Goal: Information Seeking & Learning: Learn about a topic

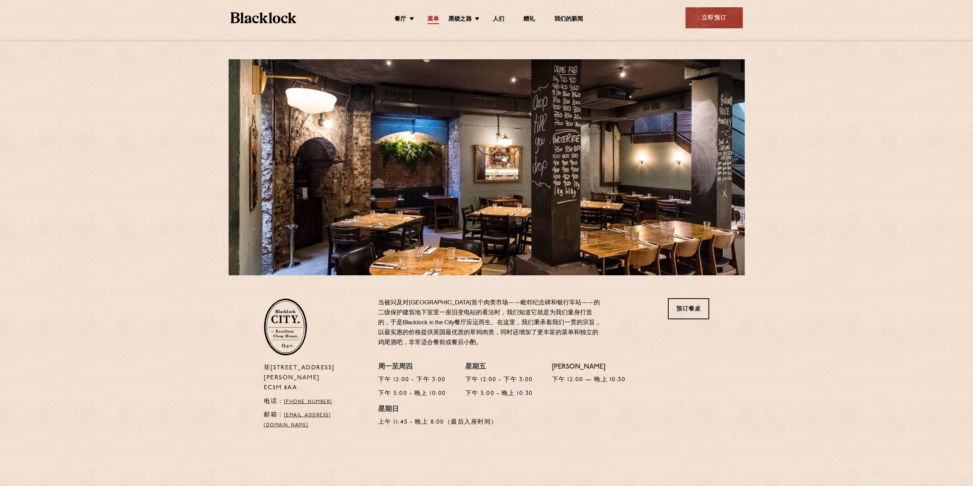
click at [430, 18] on font "菜单" at bounding box center [432, 19] width 11 height 6
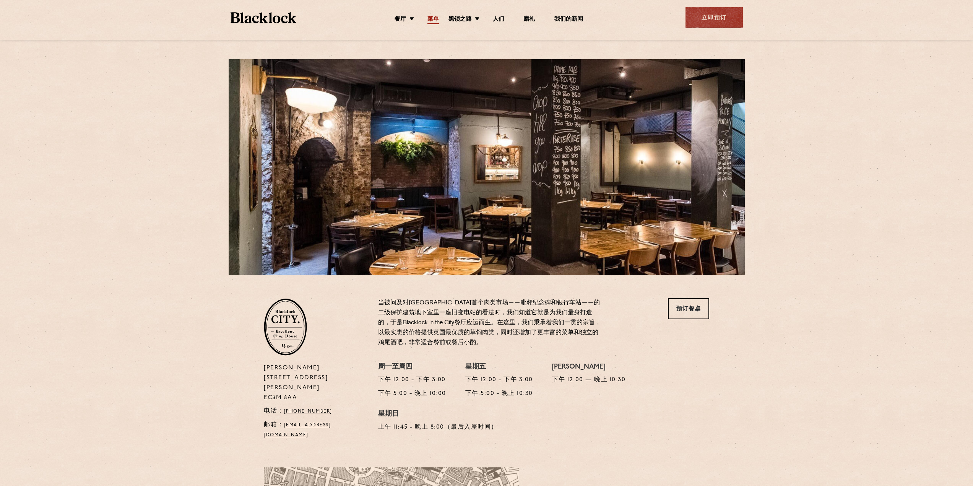
click at [433, 19] on font "菜单" at bounding box center [432, 19] width 11 height 6
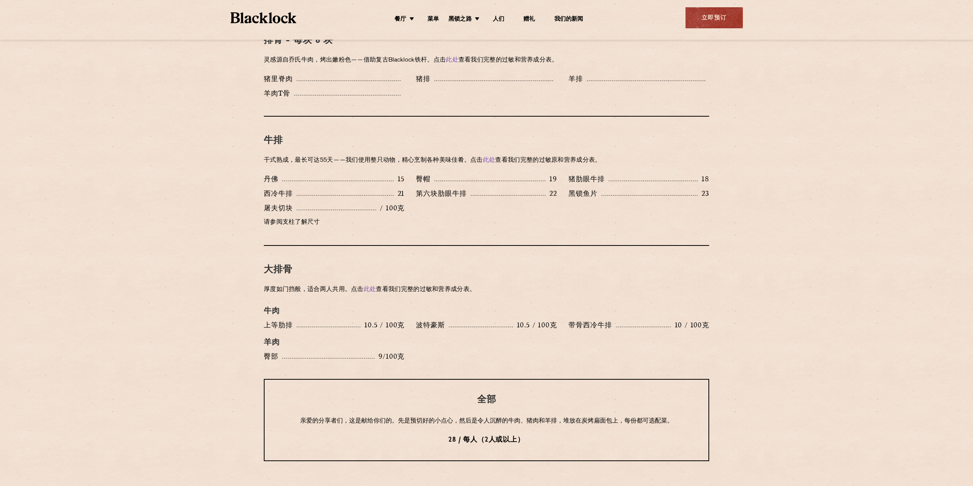
scroll to position [714, 0]
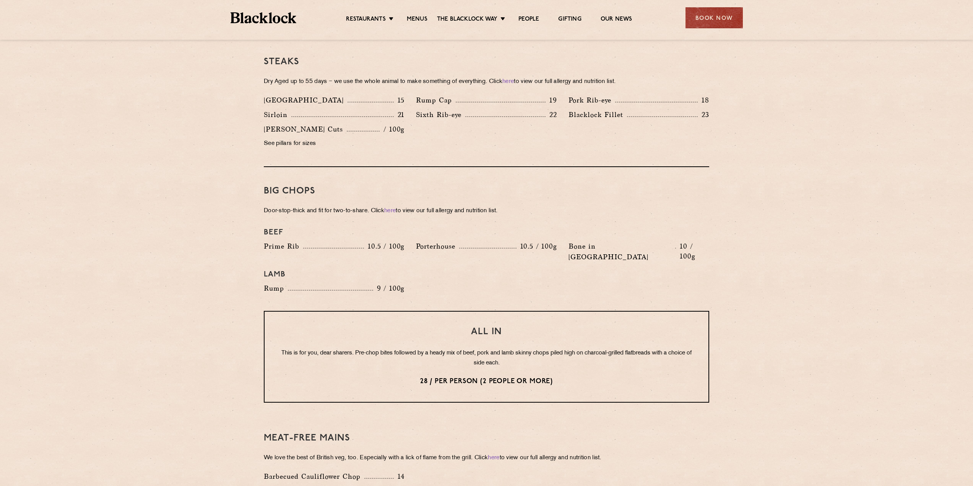
click at [820, 232] on section "Pre Chop Bites [PERSON_NAME] Potted Meats & Kimchi 2 Egg & Anchovy 2 Cheese & P…" at bounding box center [486, 221] width 973 height 1100
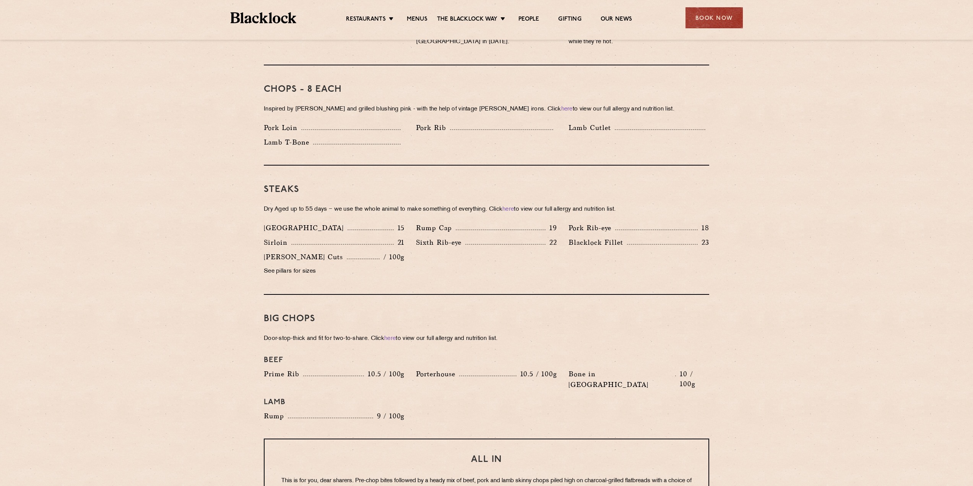
scroll to position [535, 0]
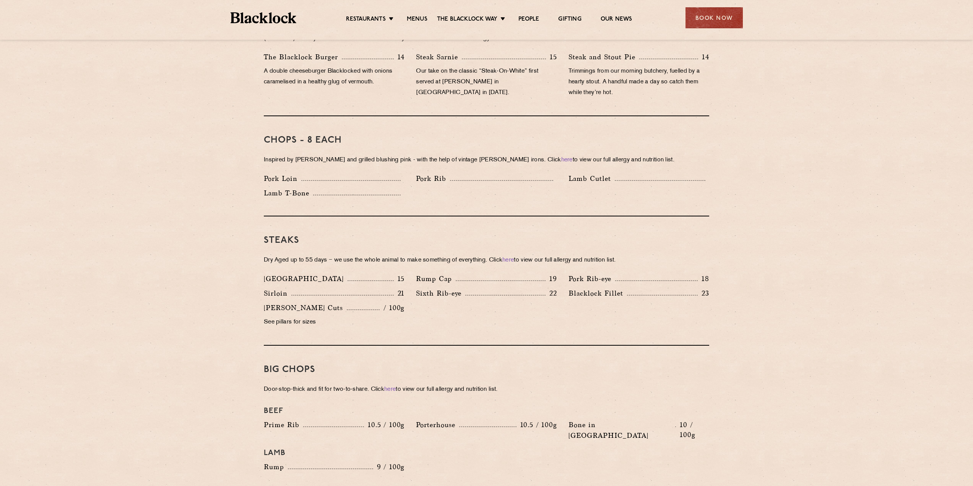
click at [855, 115] on section "Pre Chop Bites [PERSON_NAME] Potted Meats & Kimchi 2 Egg & Anchovy 2 Cheese & P…" at bounding box center [486, 399] width 973 height 1100
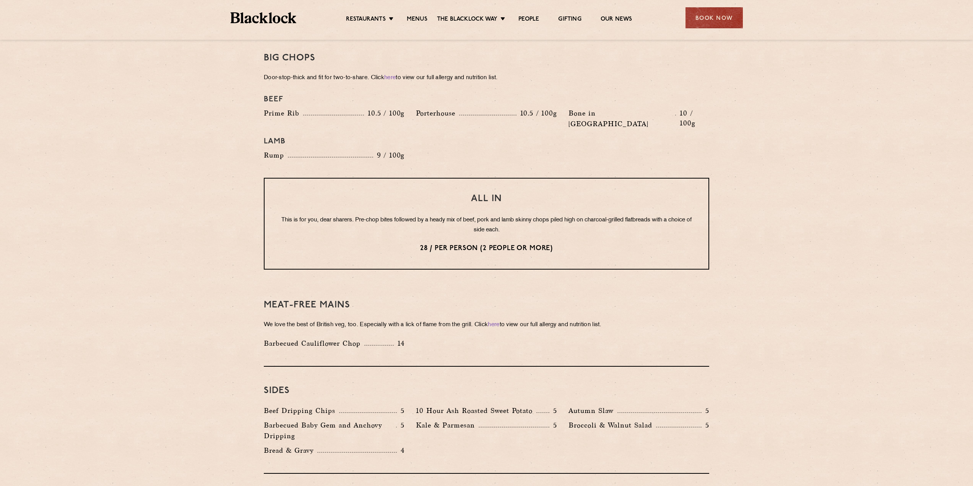
scroll to position [742, 0]
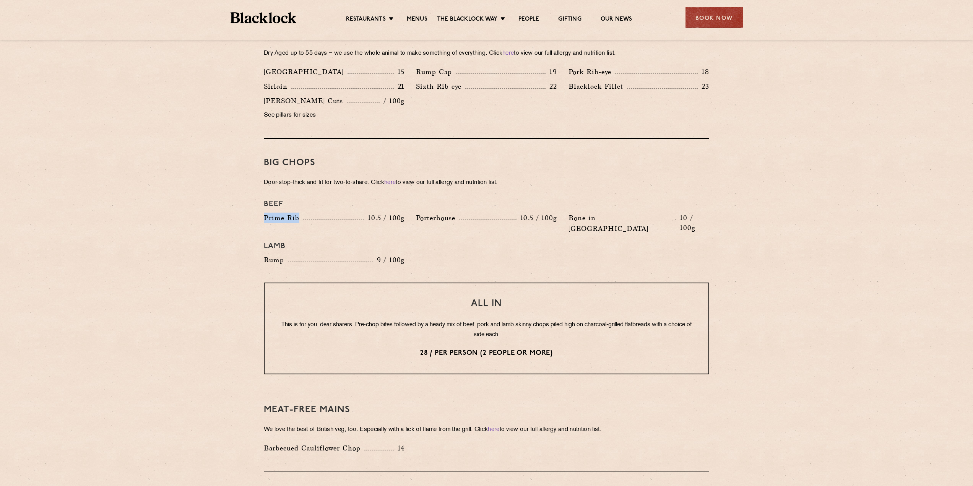
drag, startPoint x: 265, startPoint y: 209, endPoint x: 297, endPoint y: 208, distance: 32.1
click at [297, 213] on p "Prime Rib" at bounding box center [283, 218] width 39 height 11
drag, startPoint x: 418, startPoint y: 207, endPoint x: 455, endPoint y: 208, distance: 36.7
click at [455, 213] on p "Porterhouse" at bounding box center [437, 218] width 43 height 11
copy p "Porterhouse"
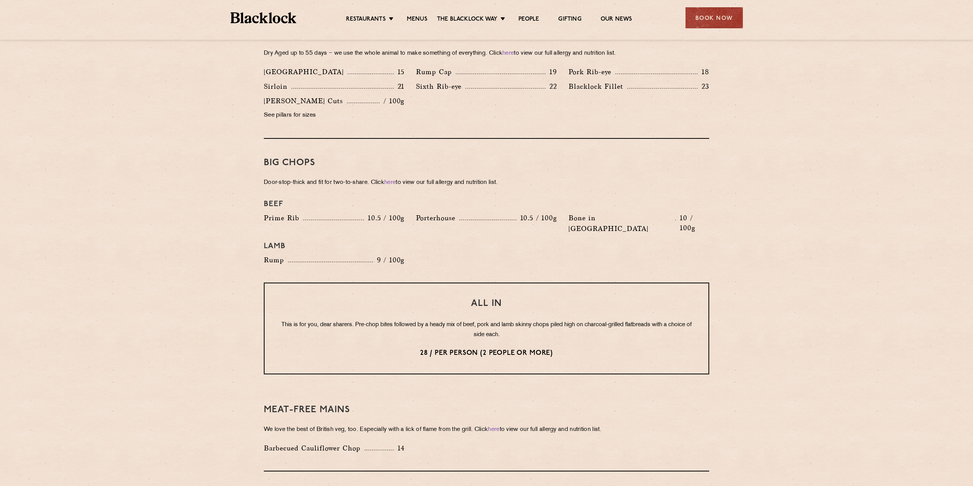
click at [496, 215] on div "Porterhouse 10.5 / 100g" at bounding box center [486, 225] width 152 height 25
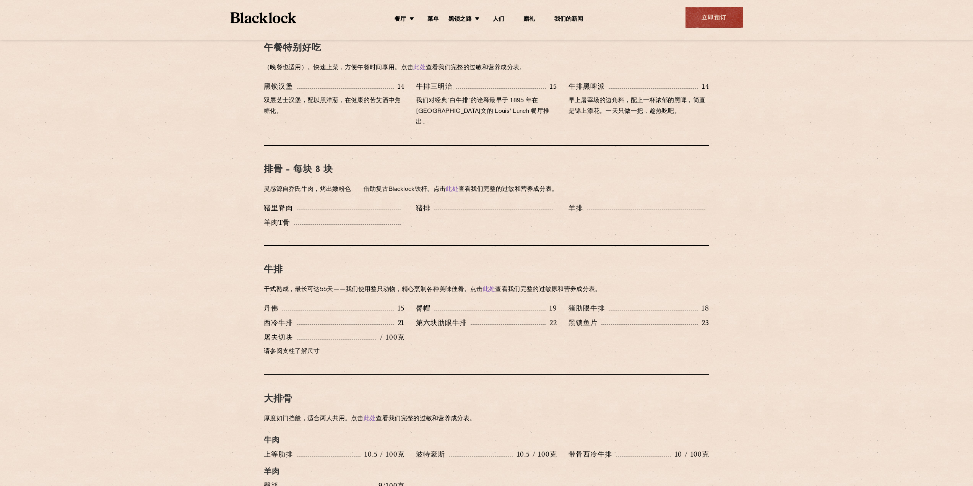
scroll to position [407, 0]
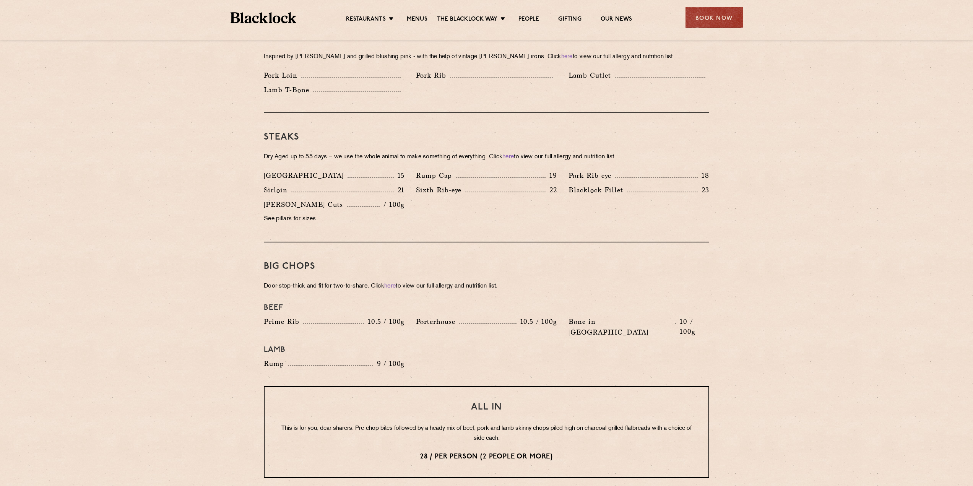
scroll to position [674, 0]
